Goal: Information Seeking & Learning: Find specific page/section

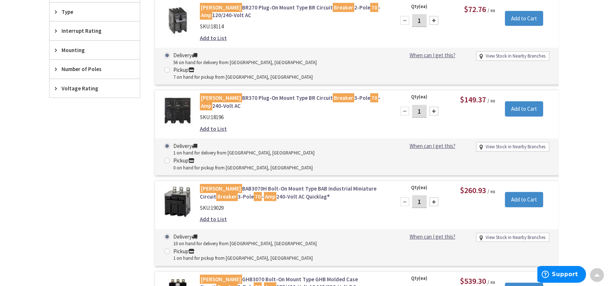
scroll to position [305, 0]
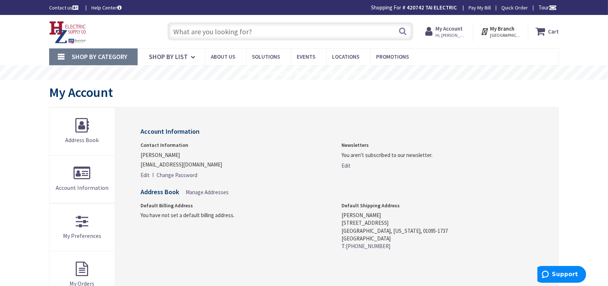
click at [254, 34] on input "text" at bounding box center [291, 31] width 246 height 18
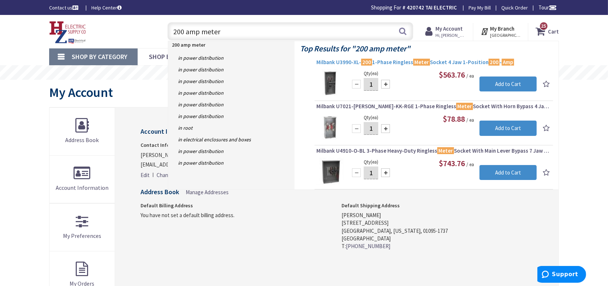
type input "200 amp meter"
click at [401, 61] on span "Milbank U3990-XL- 200 1-Phase Ringless Meter Socket 4 Jaw 1-Position 200 - Amp" at bounding box center [434, 62] width 235 height 7
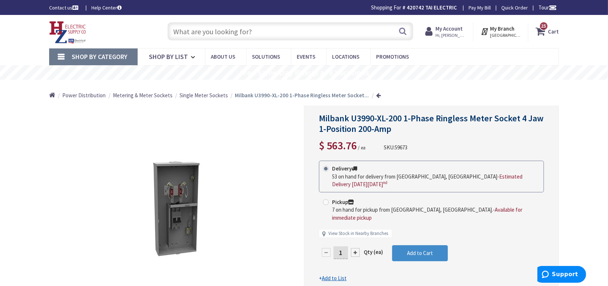
click at [273, 29] on input "text" at bounding box center [291, 31] width 246 height 18
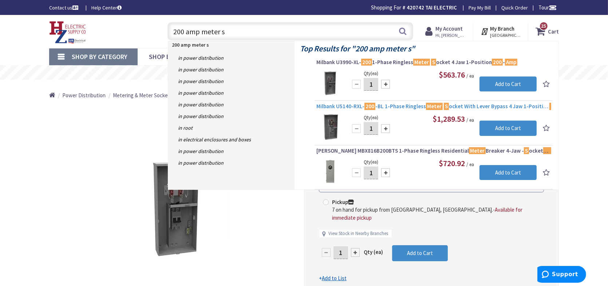
type input "200 amp meter s"
click at [400, 109] on span "Milbank U5140-RXL- 200 -BL 1-Phase Ringless Meter S ocket With Lever Bypass 4 J…" at bounding box center [434, 106] width 235 height 7
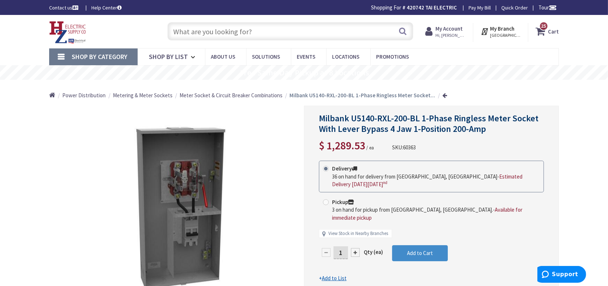
click at [299, 37] on input "text" at bounding box center [291, 31] width 246 height 18
type input "g"
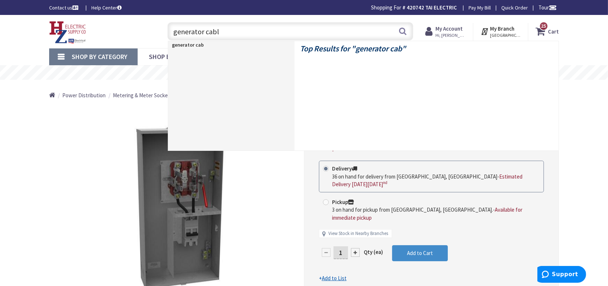
type input "generator cable"
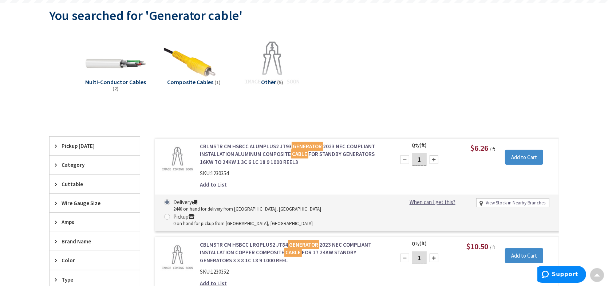
scroll to position [76, 0]
